Goal: Task Accomplishment & Management: Use online tool/utility

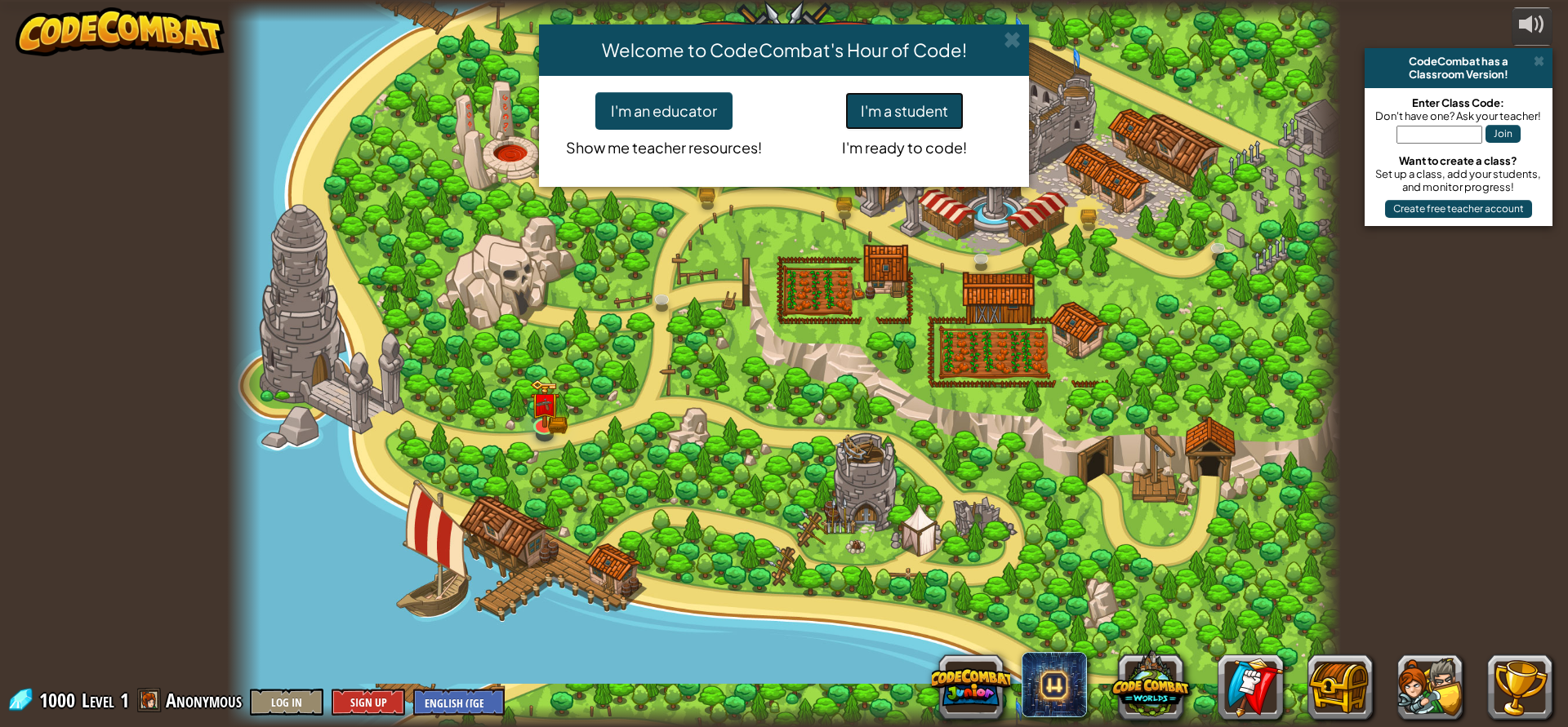
click at [938, 114] on button "I'm a student" at bounding box center [904, 111] width 119 height 38
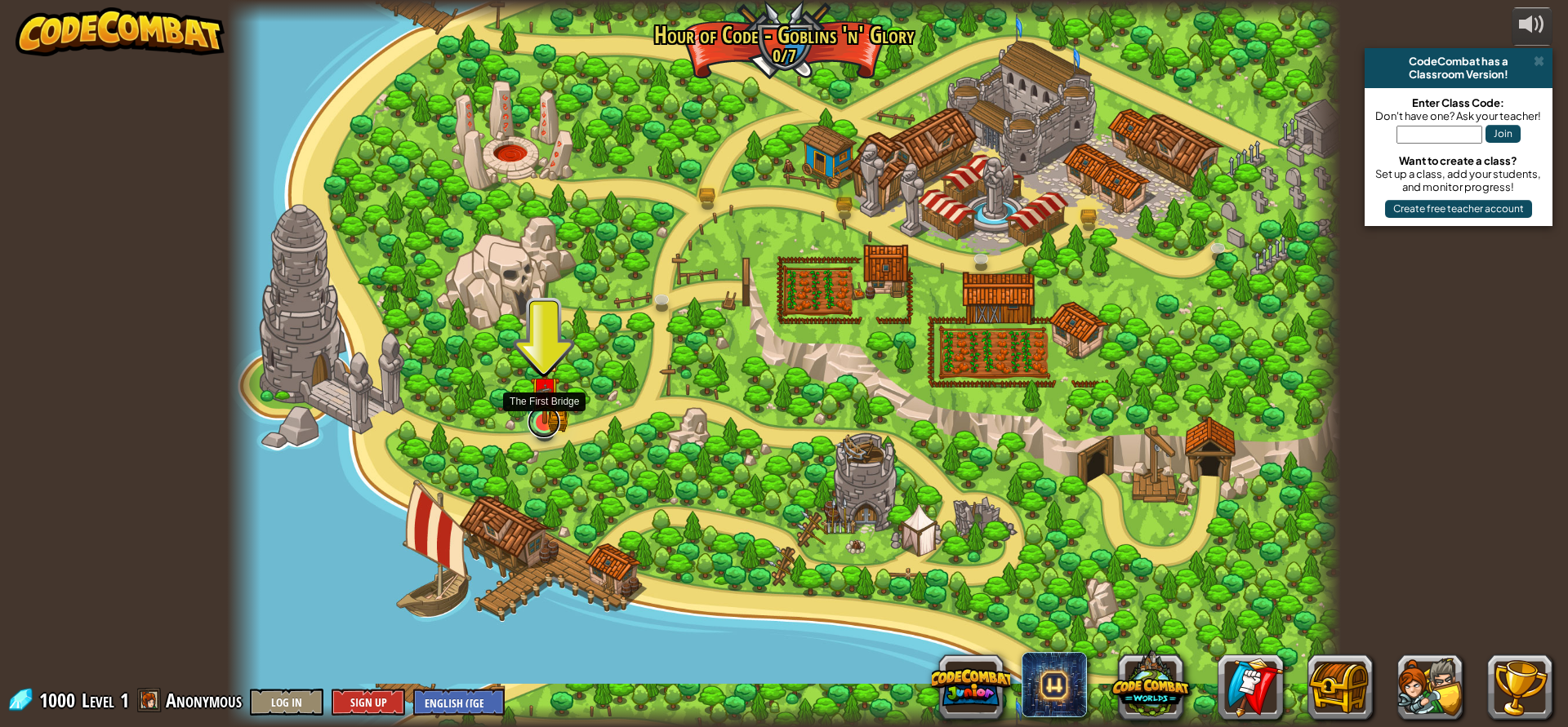
click at [545, 431] on link at bounding box center [544, 422] width 33 height 33
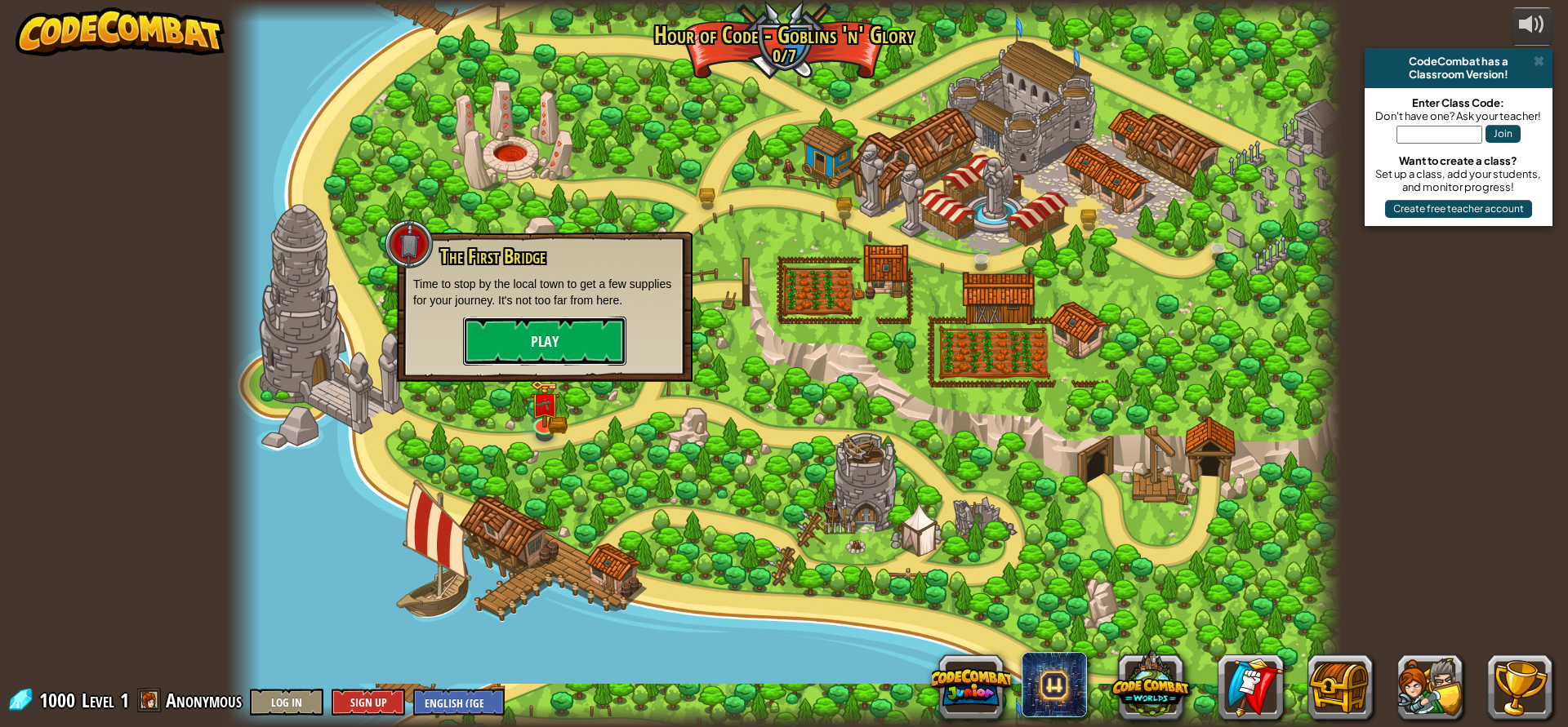
click at [564, 358] on button "Play" at bounding box center [545, 341] width 163 height 49
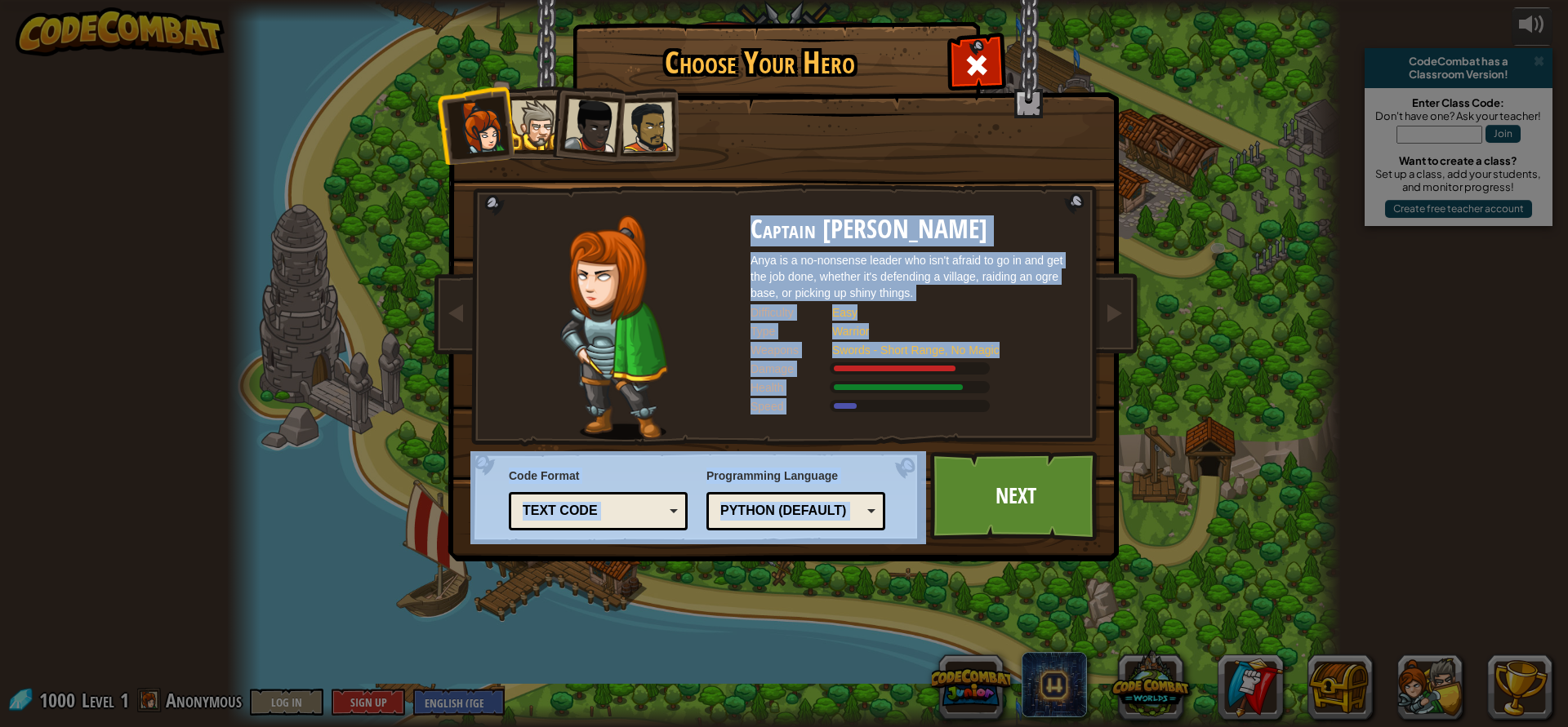
drag, startPoint x: 958, startPoint y: 497, endPoint x: 572, endPoint y: 226, distance: 471.6
click at [614, 26] on div "Choose Your Hero 1000 Captain [PERSON_NAME] Anya is a no-nonsense leader who is…" at bounding box center [784, 25] width 670 height 2
drag, startPoint x: 566, startPoint y: 102, endPoint x: 549, endPoint y: 109, distance: 18.4
click at [557, 104] on li at bounding box center [586, 122] width 80 height 80
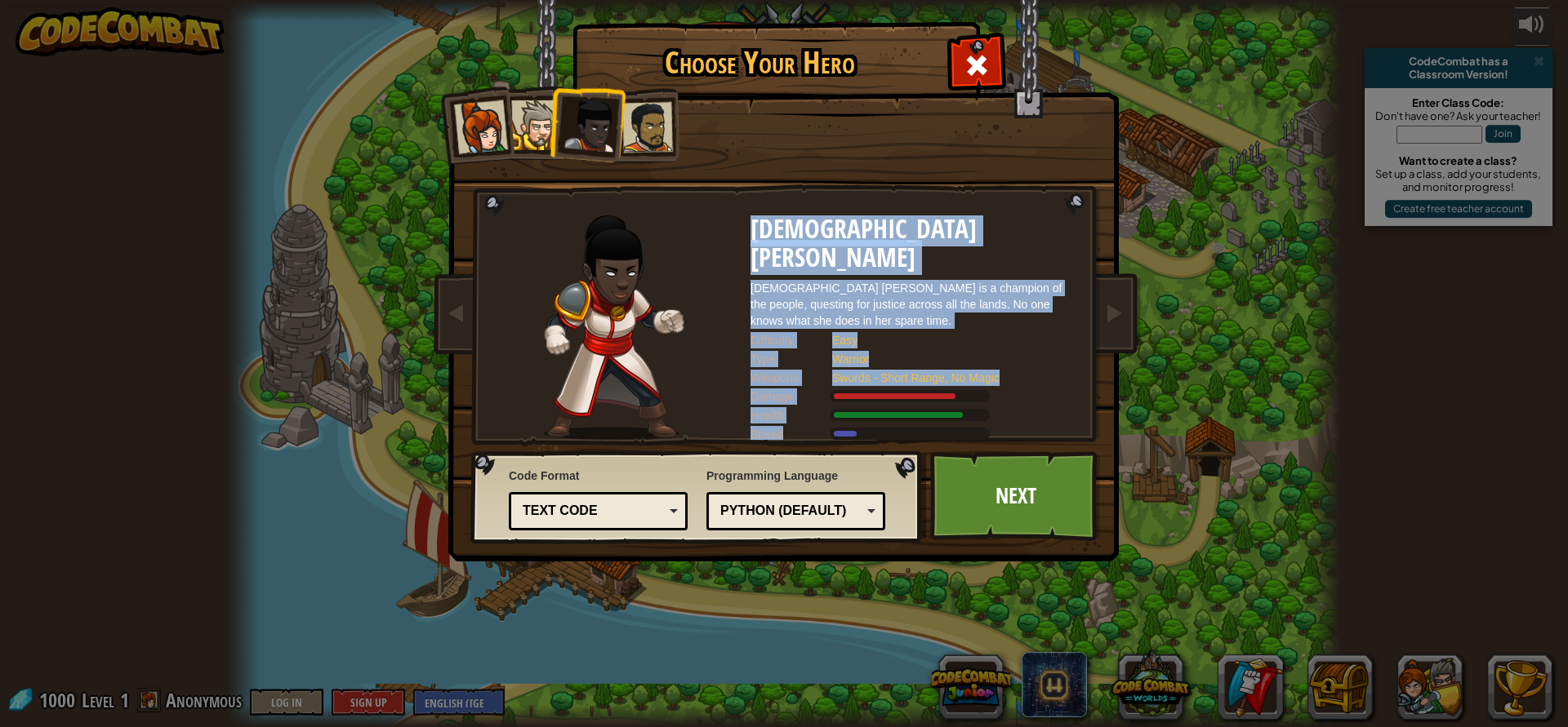
click at [537, 119] on div at bounding box center [535, 125] width 50 height 50
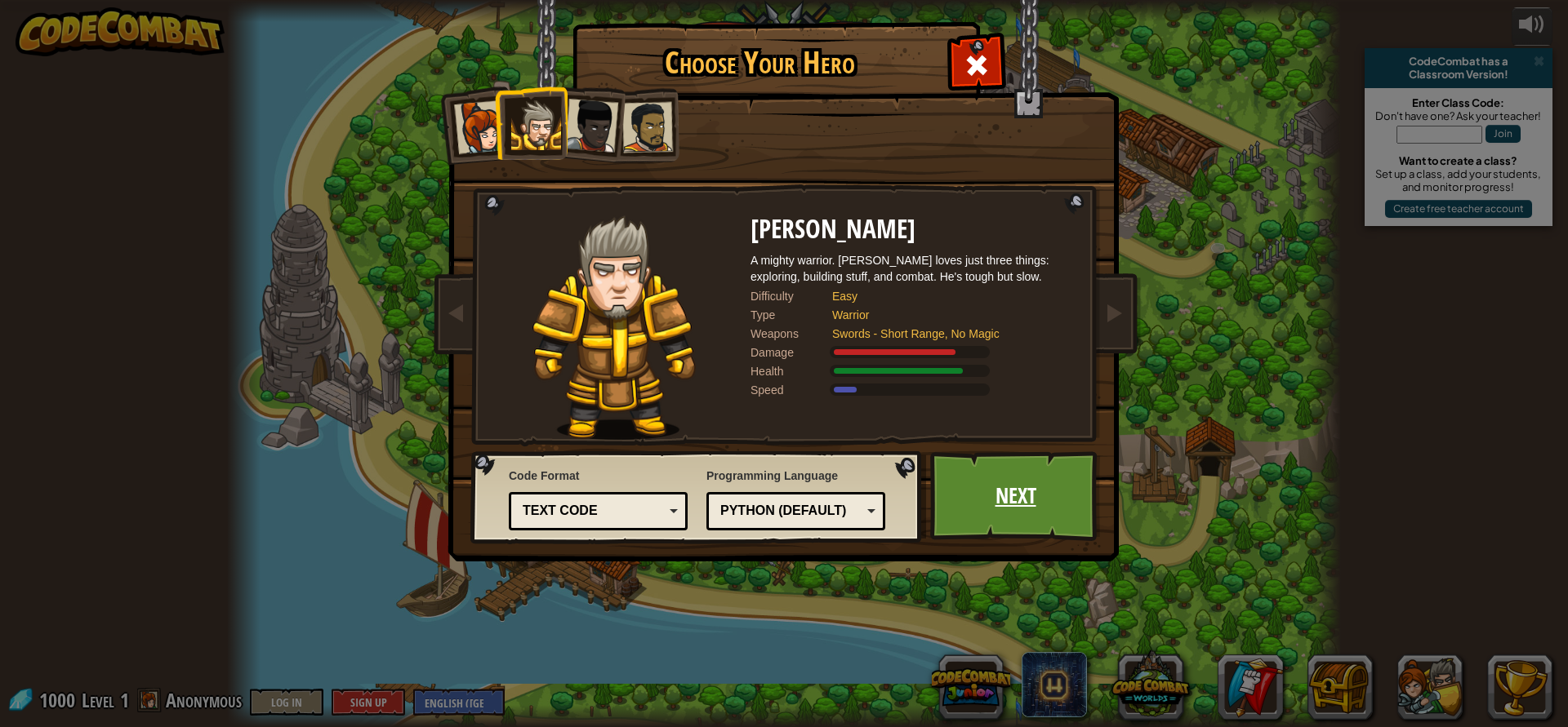
click at [965, 500] on link "Next" at bounding box center [1015, 496] width 171 height 90
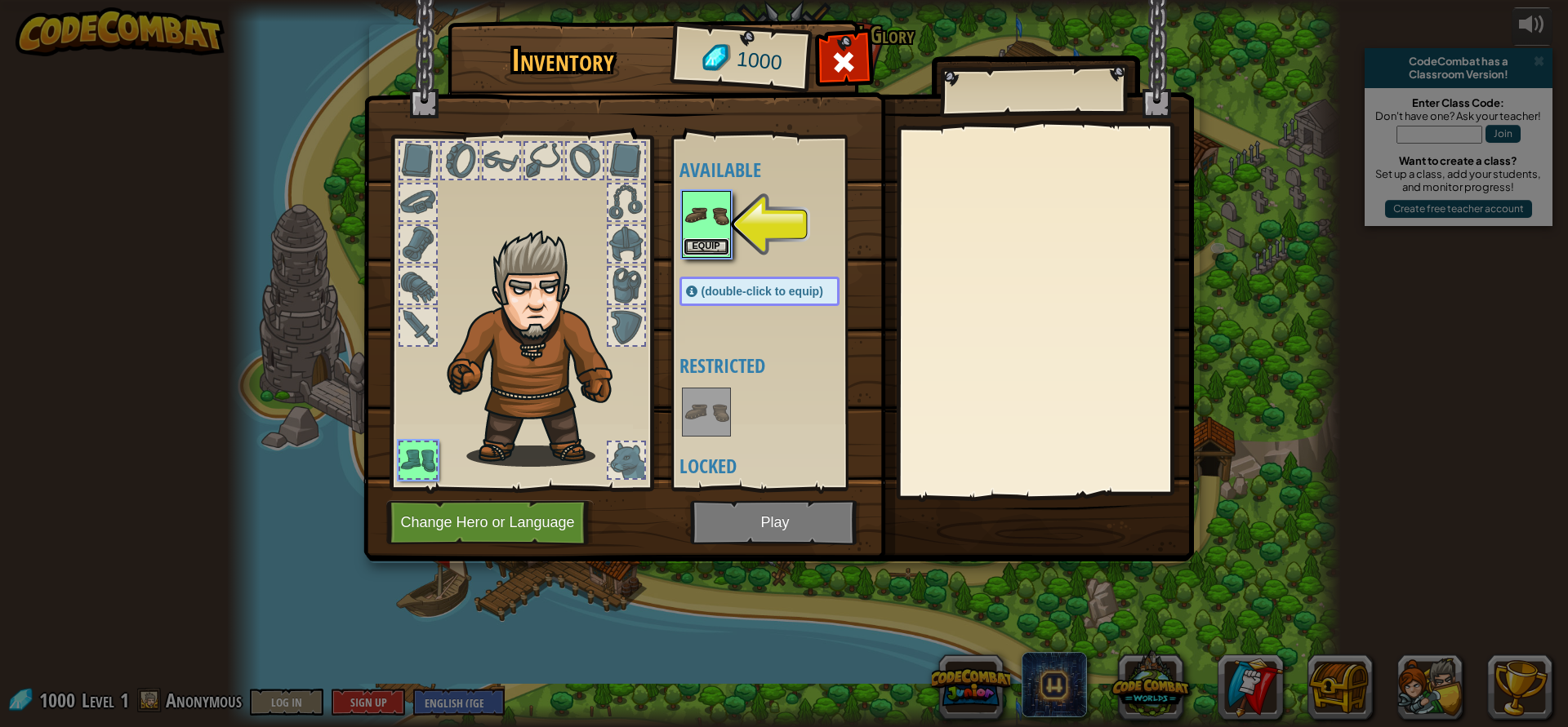
click at [705, 244] on button "Equip" at bounding box center [706, 247] width 45 height 17
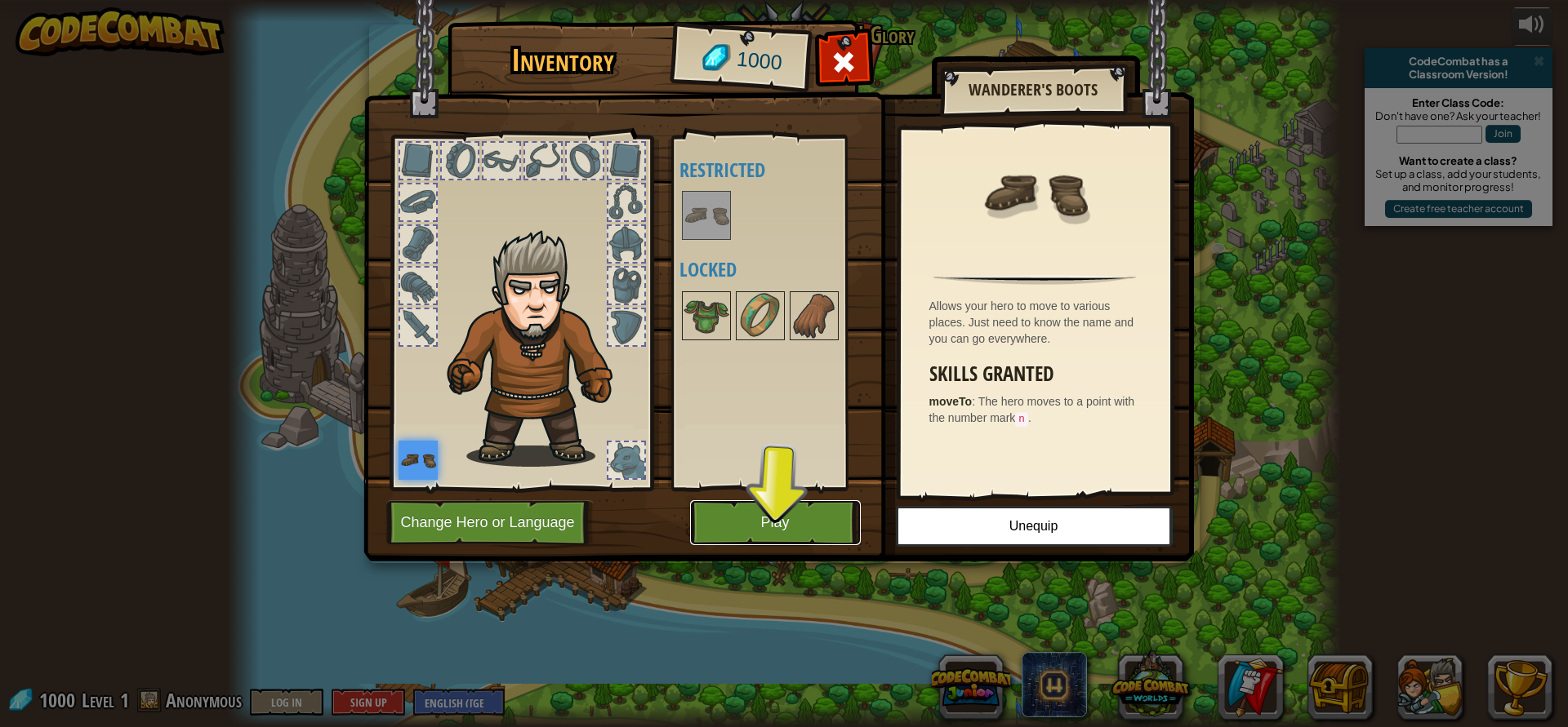
click at [795, 513] on button "Play" at bounding box center [775, 523] width 171 height 45
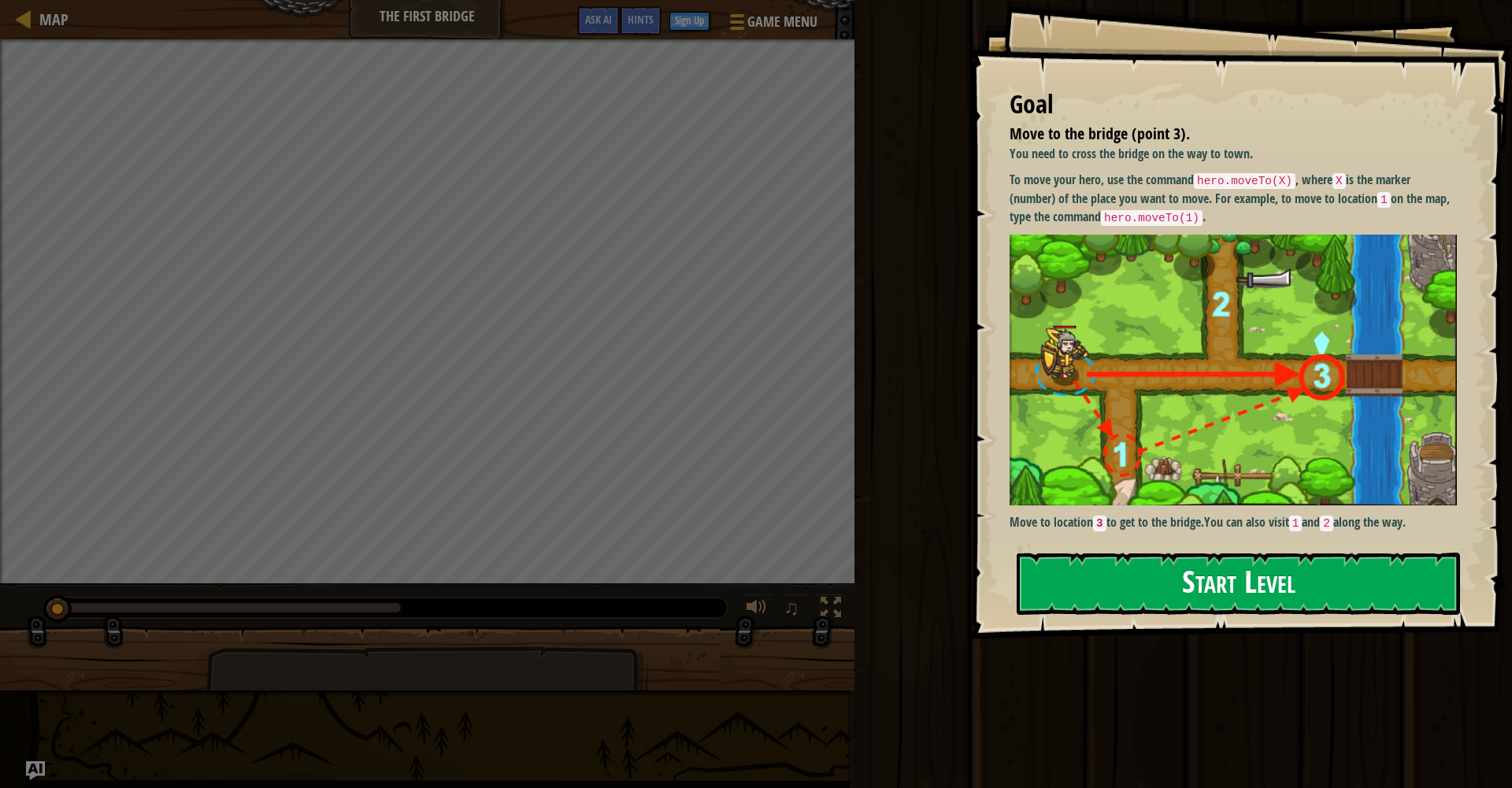
click at [1195, 580] on button "Start Level" at bounding box center [1238, 583] width 443 height 62
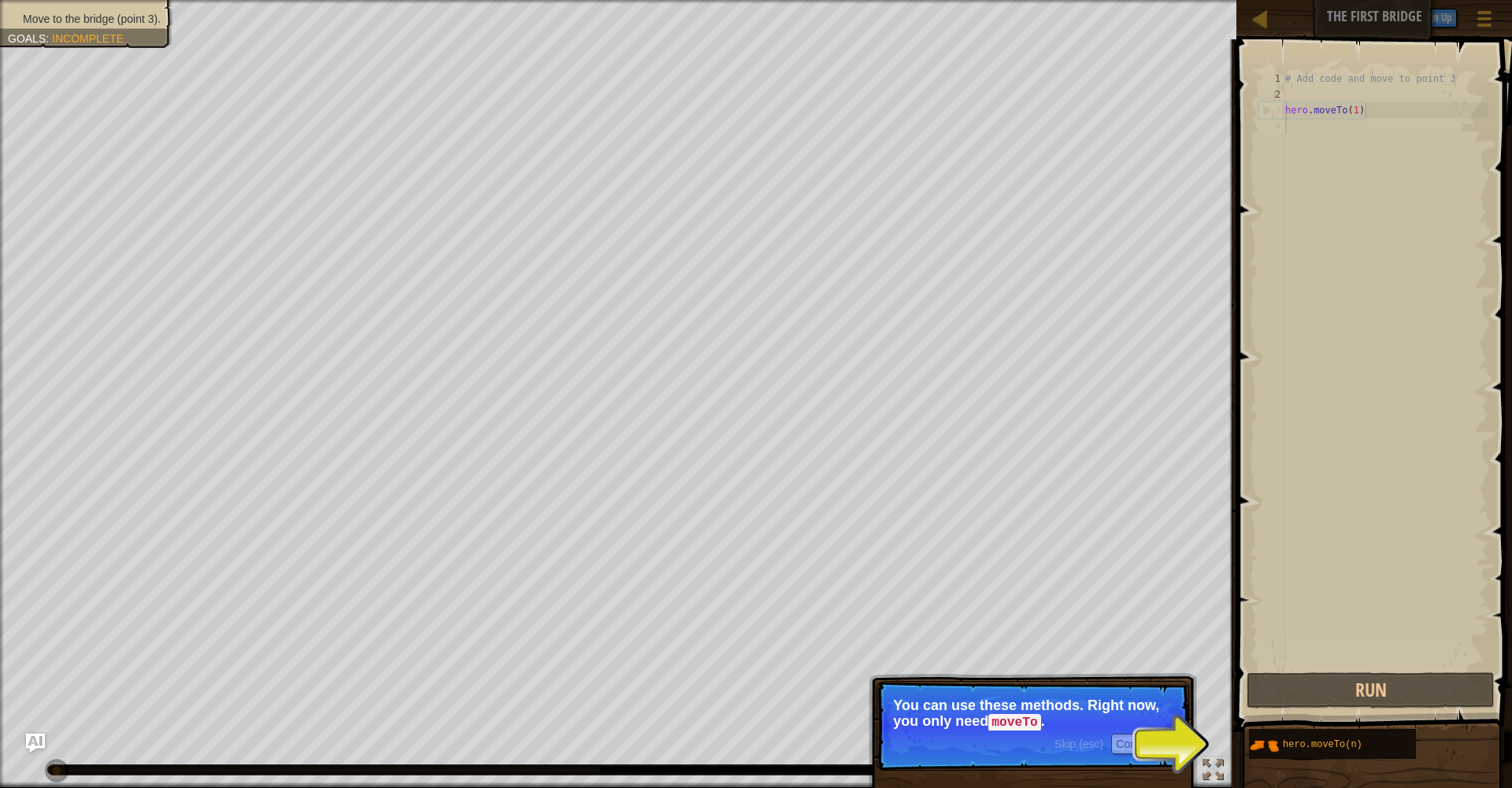
click at [1135, 700] on p "Skip (esc) Continue You can use these methods. Right now, you only need moveTo ." at bounding box center [1032, 726] width 312 height 90
click at [1114, 700] on button "Continue" at bounding box center [1144, 743] width 66 height 20
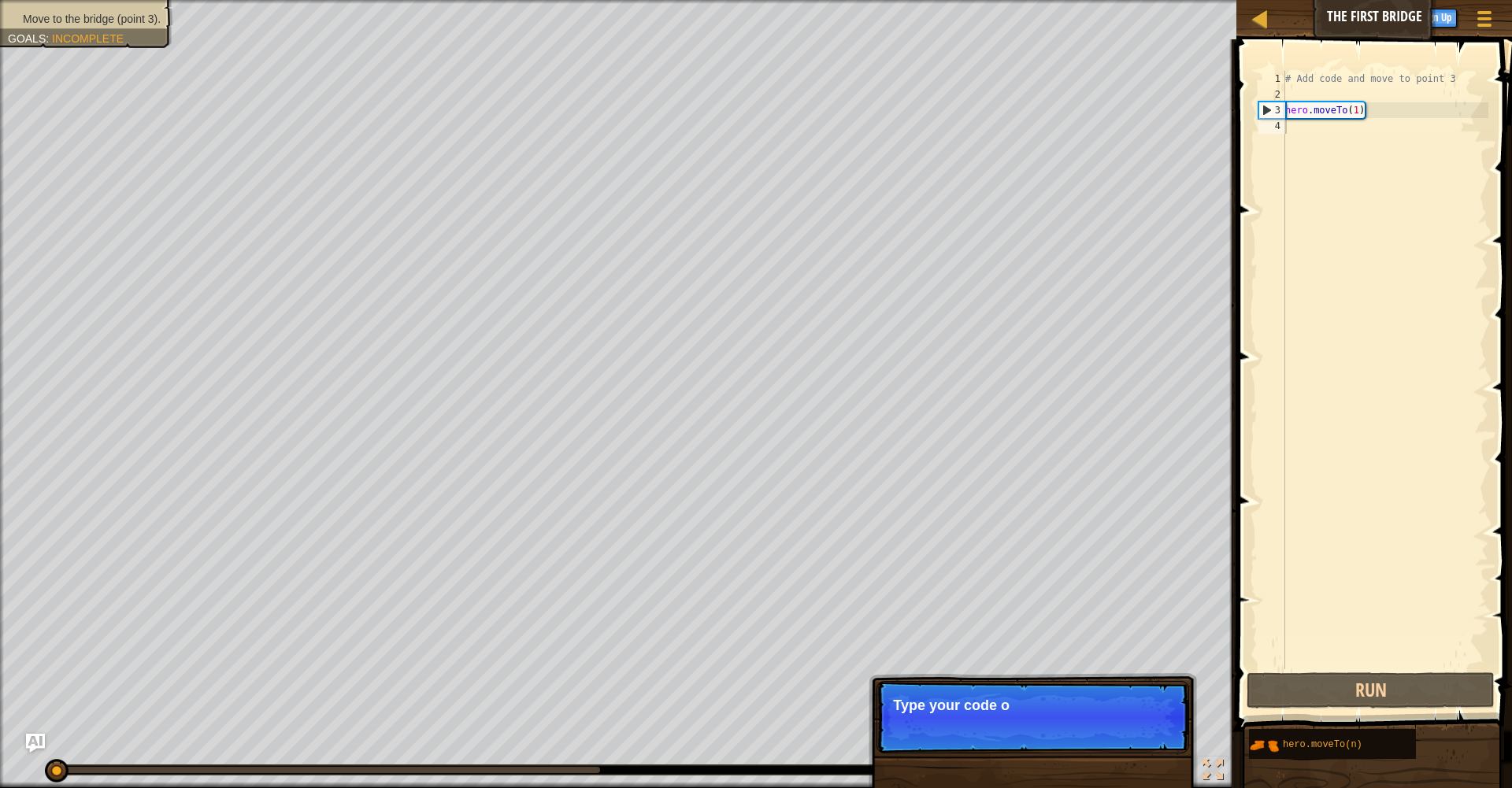
click at [1114, 700] on p "Skip (esc) Continue Type your code o" at bounding box center [1032, 717] width 312 height 72
click at [1114, 700] on p "Skip (esc) Continue Type your code on the right. A" at bounding box center [1032, 717] width 312 height 72
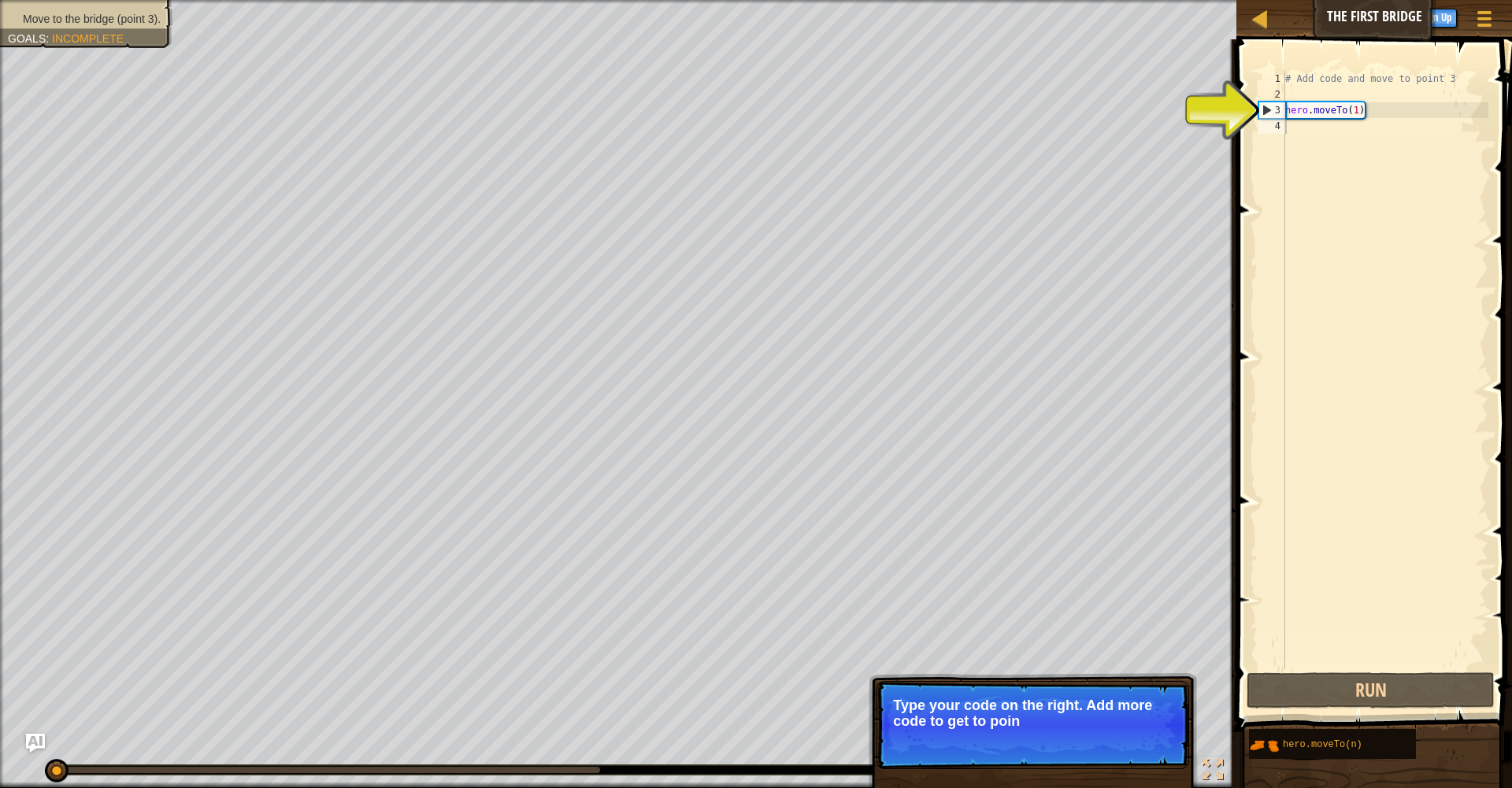
click at [1114, 700] on p "Skip (esc) Continue Type your code on the right. Add more code to get to poin" at bounding box center [1032, 725] width 312 height 88
click at [1120, 700] on button "Continue" at bounding box center [1144, 742] width 66 height 20
click at [1301, 616] on div "# Add code and move to point 3 hero . moveTo ( 1 )" at bounding box center [1385, 385] width 206 height 630
click at [1161, 700] on button "Continue" at bounding box center [1144, 742] width 66 height 20
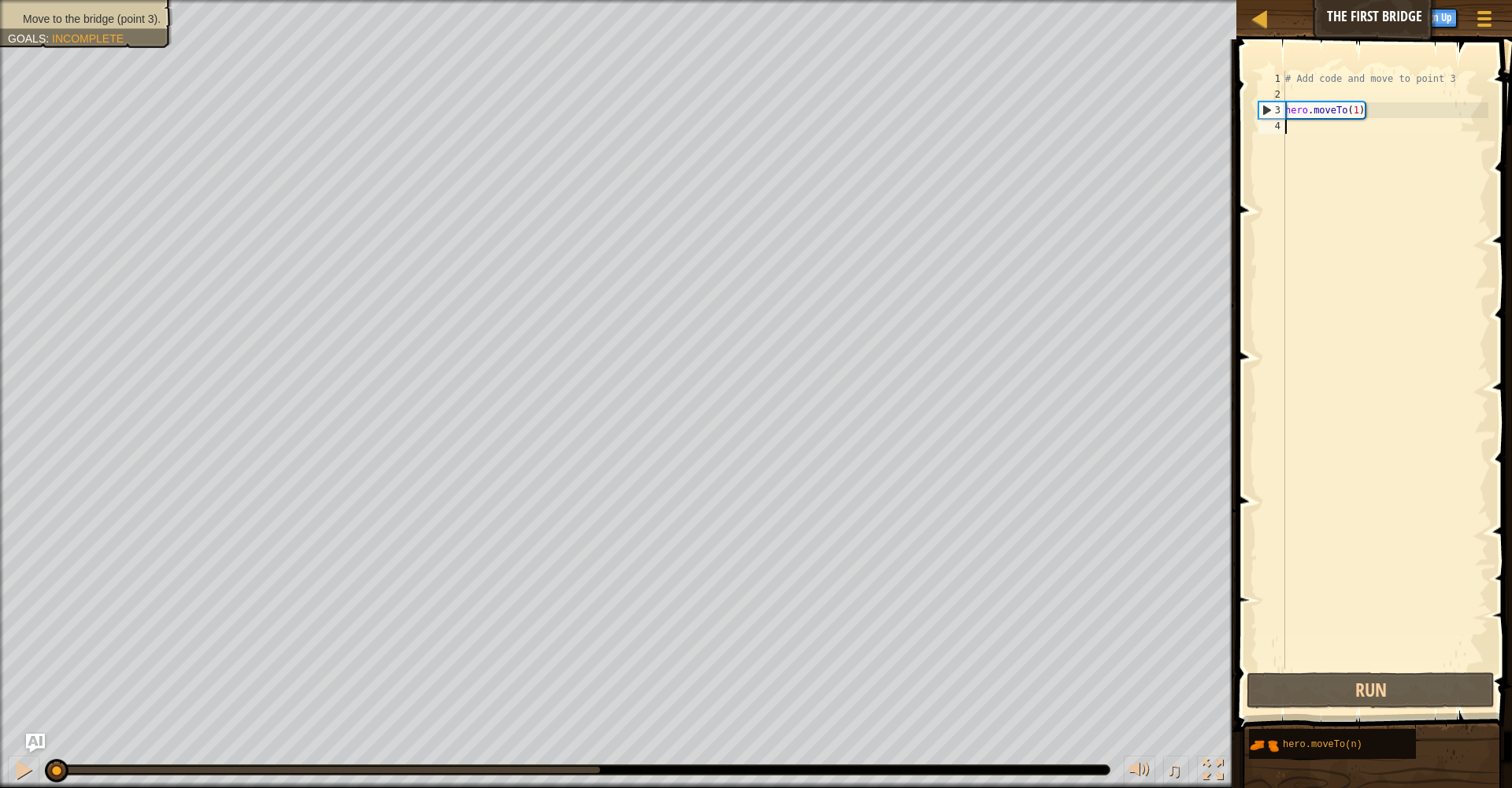
click at [1342, 157] on div "# Add code and move to point 3 hero . moveTo ( 1 )" at bounding box center [1385, 385] width 206 height 630
click at [1331, 129] on div "# Add code and move to point 3 hero . moveTo ( 1 )" at bounding box center [1385, 385] width 206 height 630
click at [1256, 19] on div at bounding box center [1260, 19] width 19 height 19
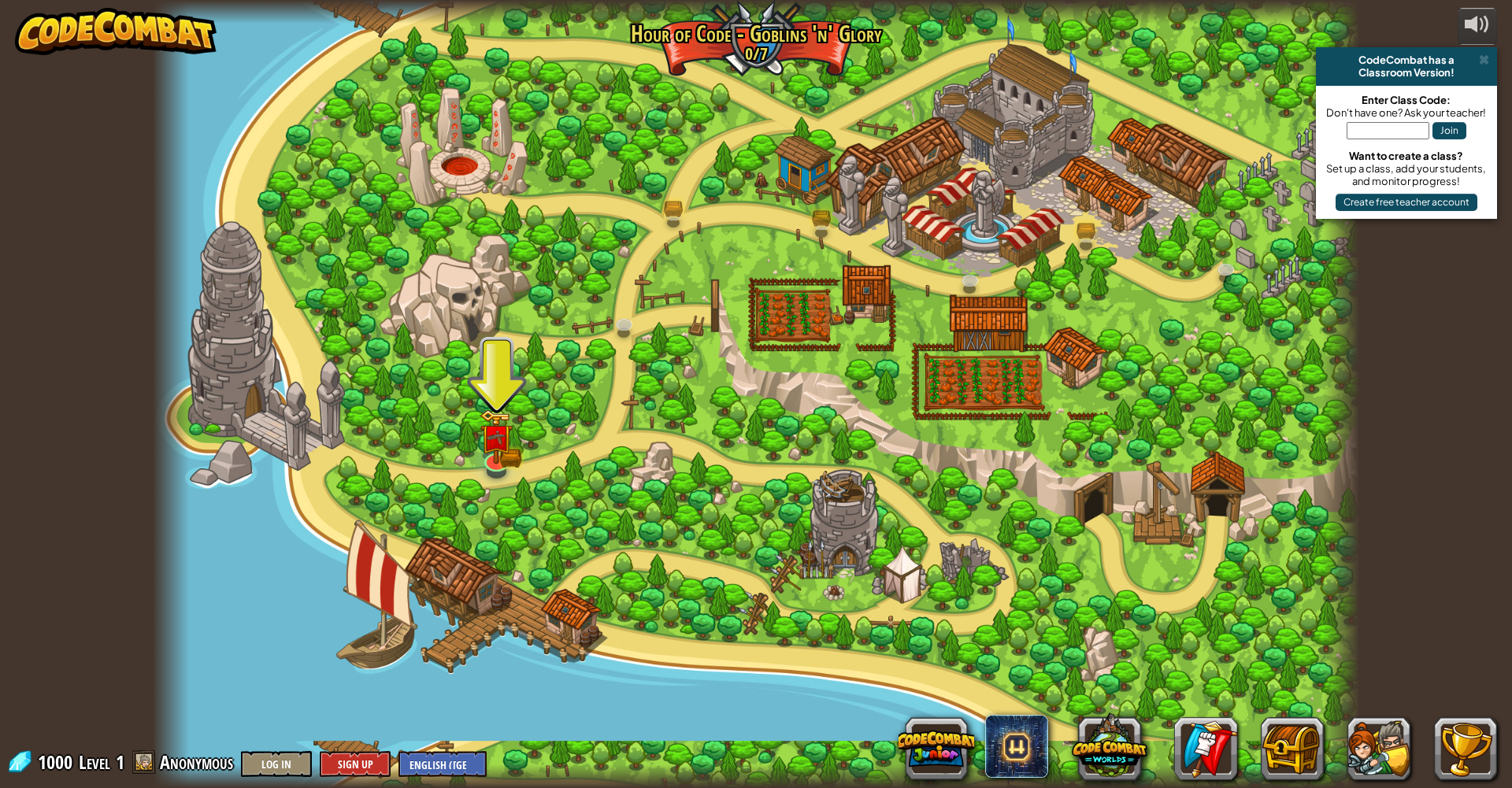
drag, startPoint x: 782, startPoint y: 82, endPoint x: 801, endPoint y: 93, distance: 22.0
click at [788, 85] on div at bounding box center [755, 394] width 1205 height 788
drag, startPoint x: 1048, startPoint y: 299, endPoint x: 1123, endPoint y: 221, distance: 108.2
click at [1047, 299] on div at bounding box center [755, 394] width 1205 height 788
